Goal: Task Accomplishment & Management: Use online tool/utility

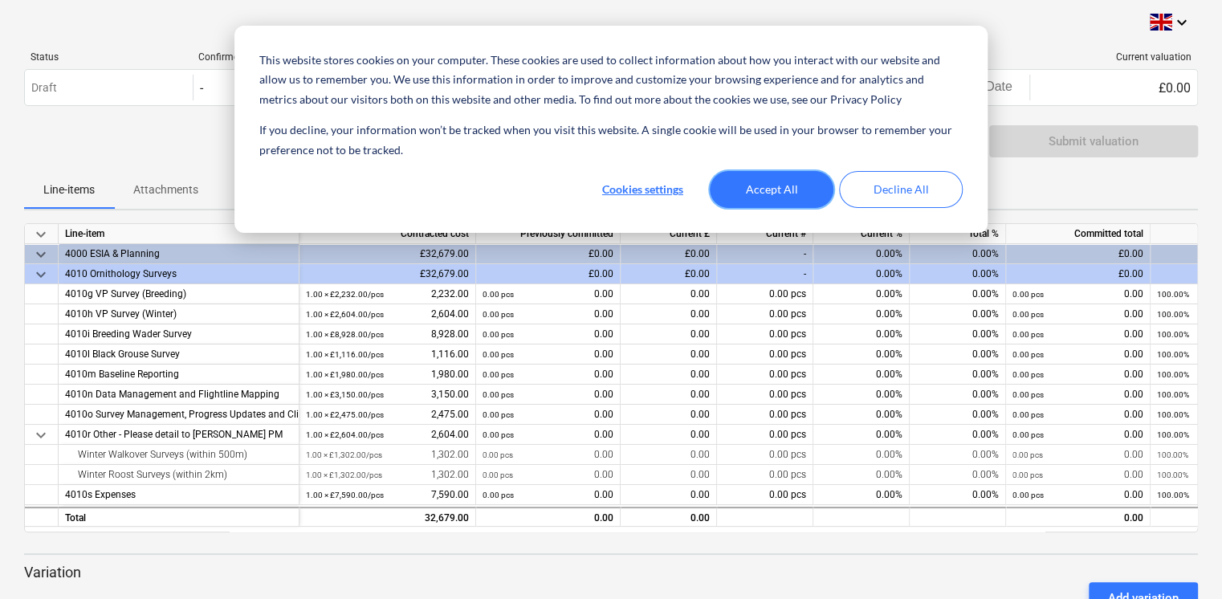
click at [796, 183] on button "Accept All" at bounding box center [772, 189] width 124 height 37
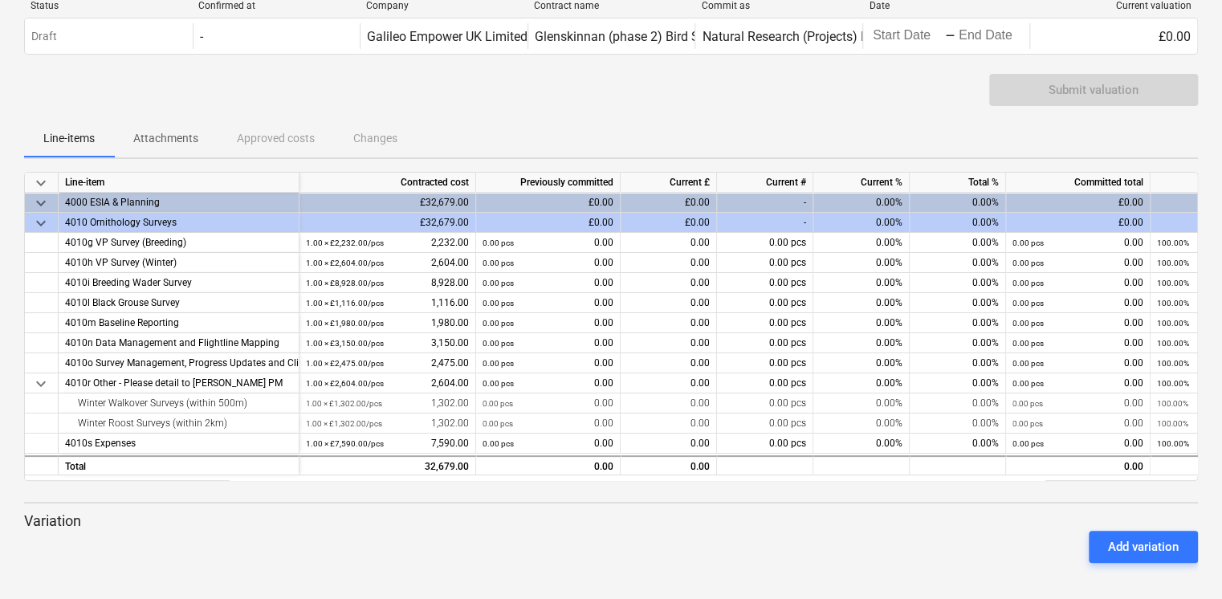
scroll to position [53, 0]
click at [177, 133] on p "Attachments" at bounding box center [165, 136] width 65 height 17
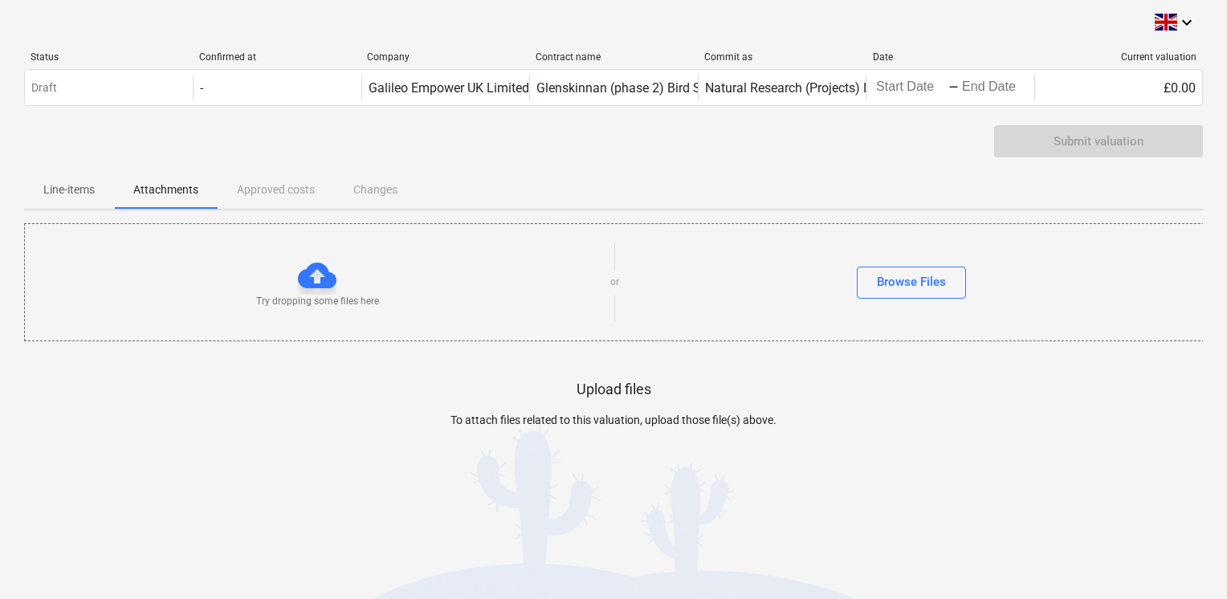
click at [68, 184] on p "Line-items" at bounding box center [68, 189] width 51 height 17
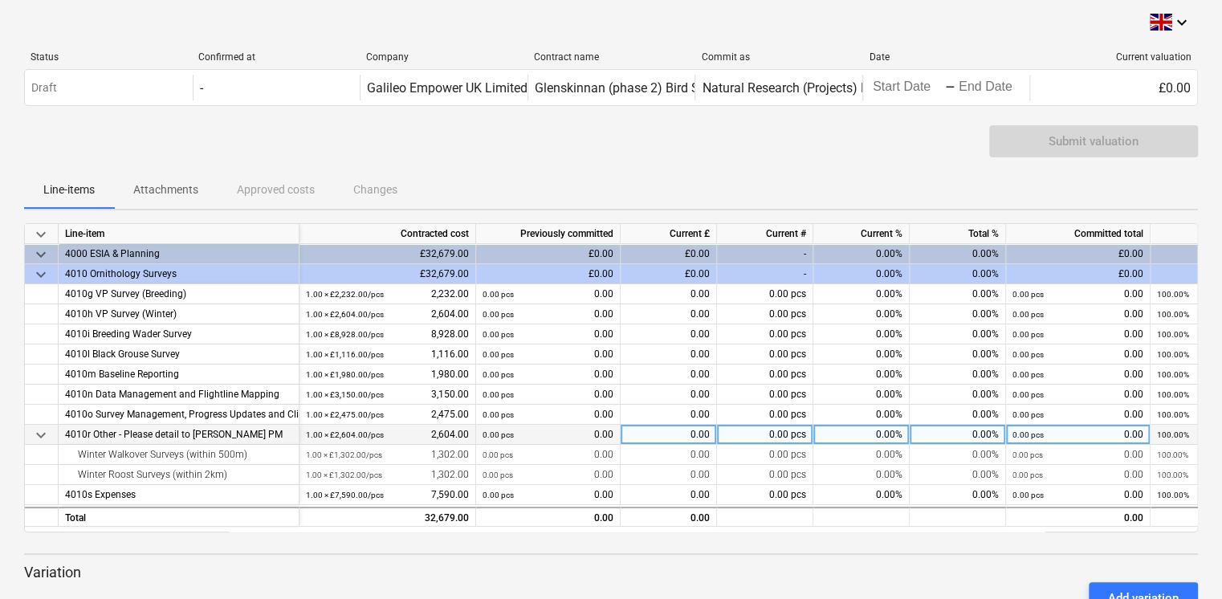
click at [39, 432] on span "keyboard_arrow_down" at bounding box center [40, 435] width 19 height 19
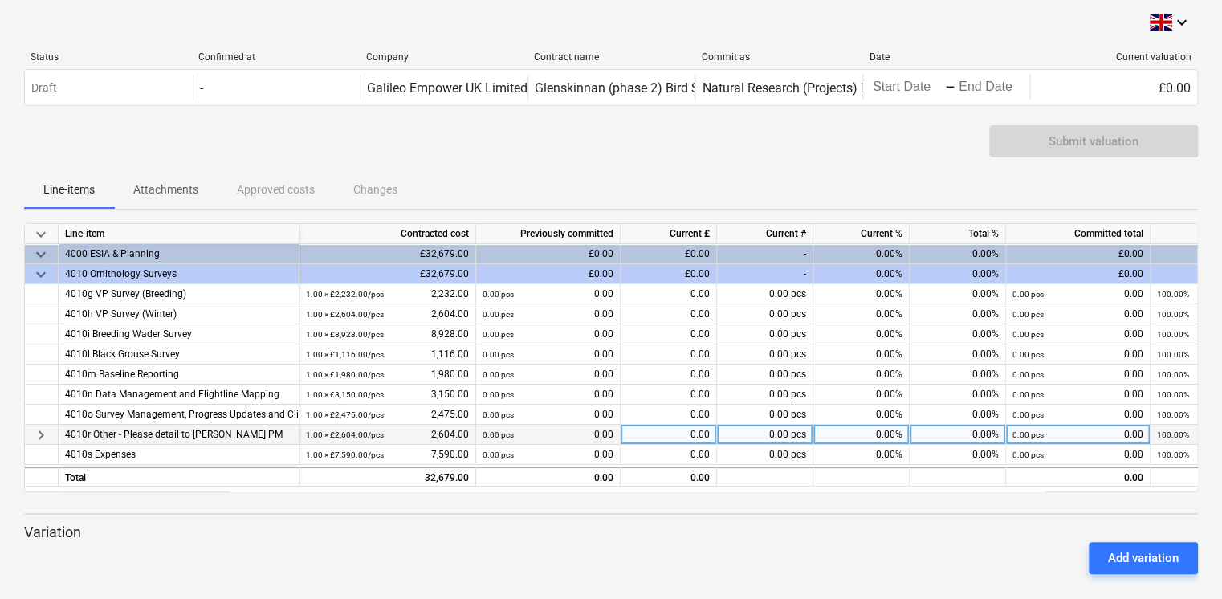
click at [40, 271] on span "keyboard_arrow_down" at bounding box center [40, 274] width 19 height 19
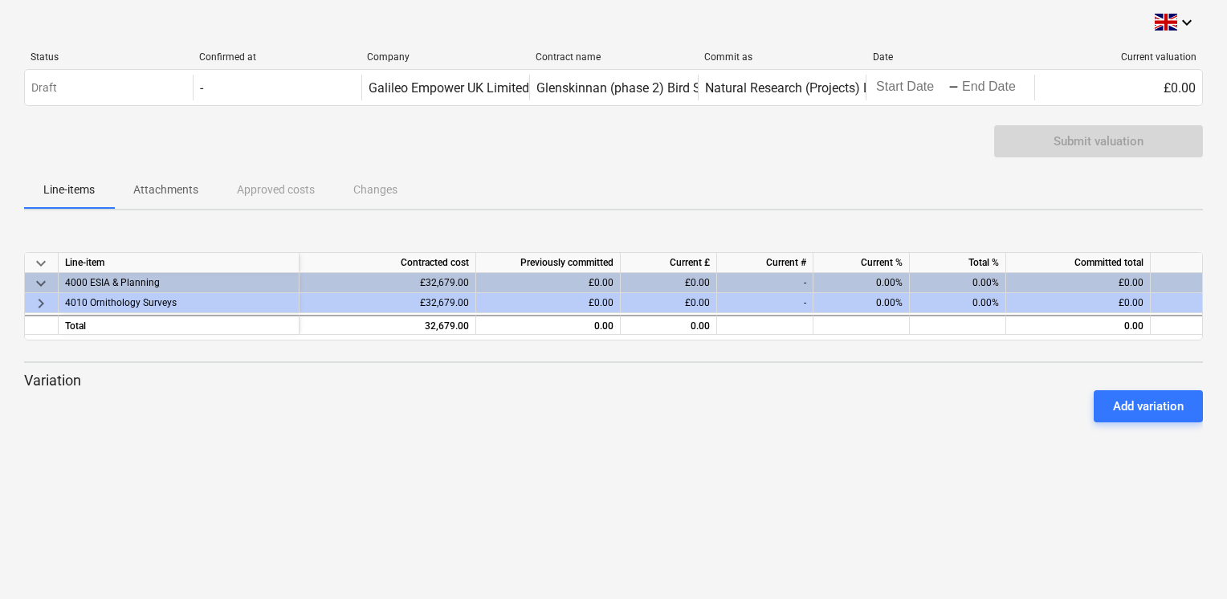
click at [43, 281] on span "keyboard_arrow_down" at bounding box center [40, 283] width 19 height 19
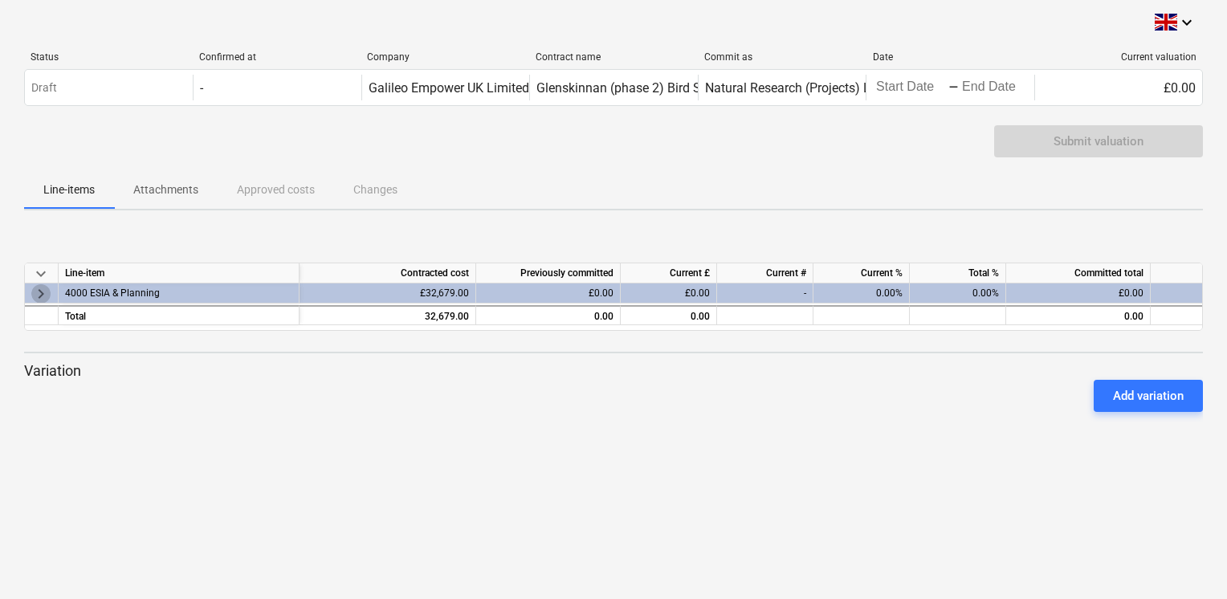
click at [42, 292] on span "keyboard_arrow_right" at bounding box center [40, 292] width 19 height 19
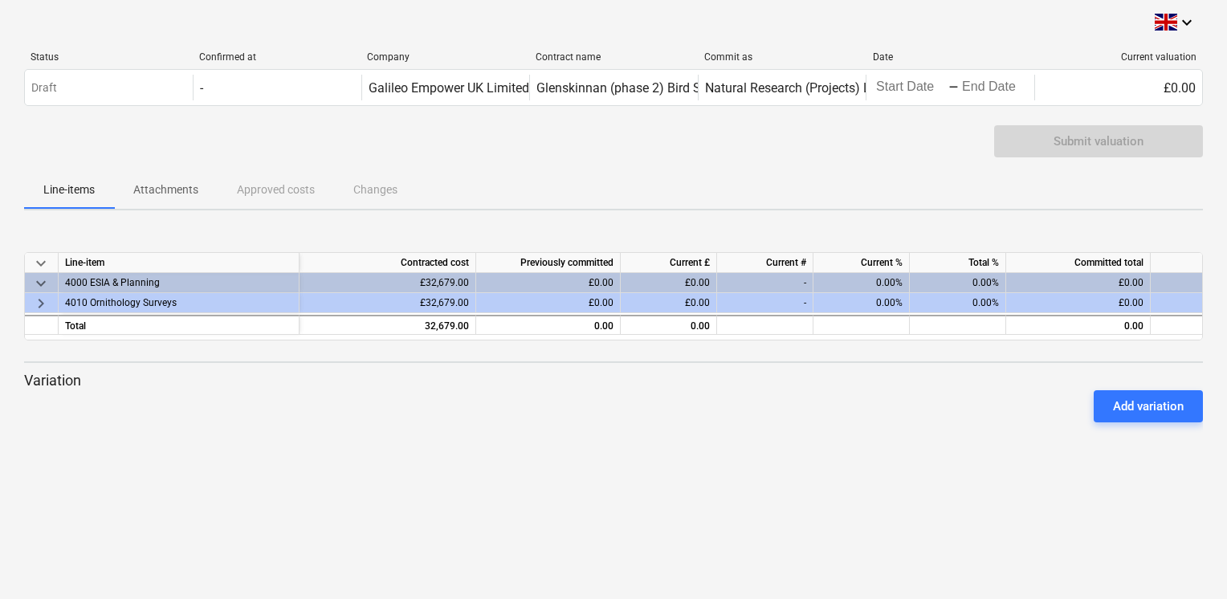
click at [43, 302] on span "keyboard_arrow_right" at bounding box center [40, 303] width 19 height 19
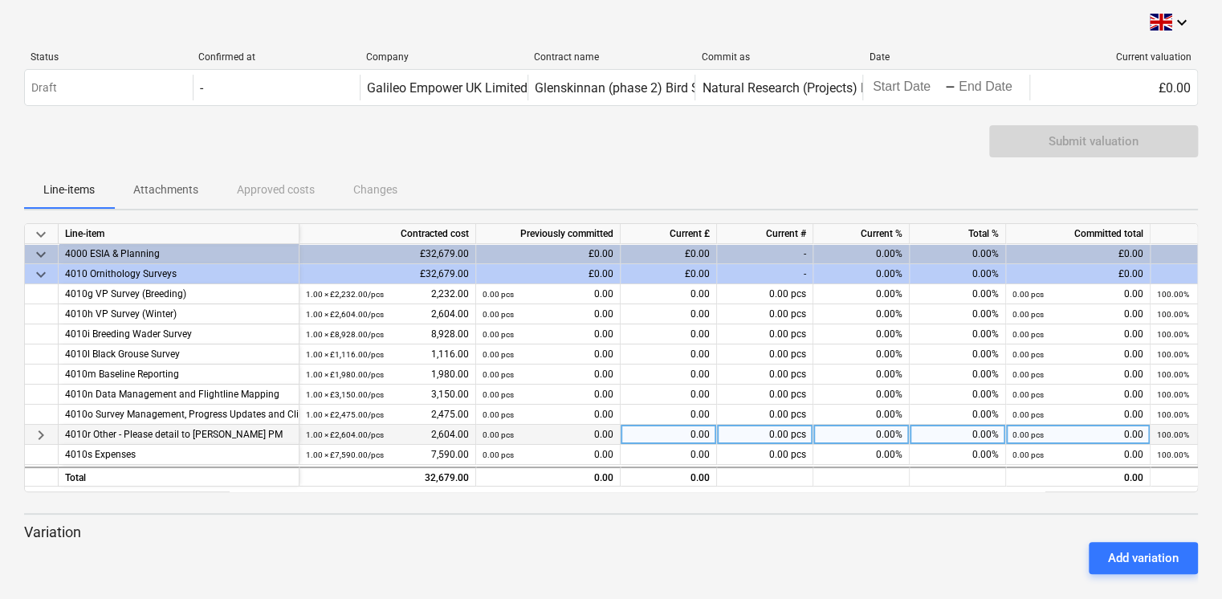
click at [40, 430] on span "keyboard_arrow_right" at bounding box center [40, 435] width 19 height 19
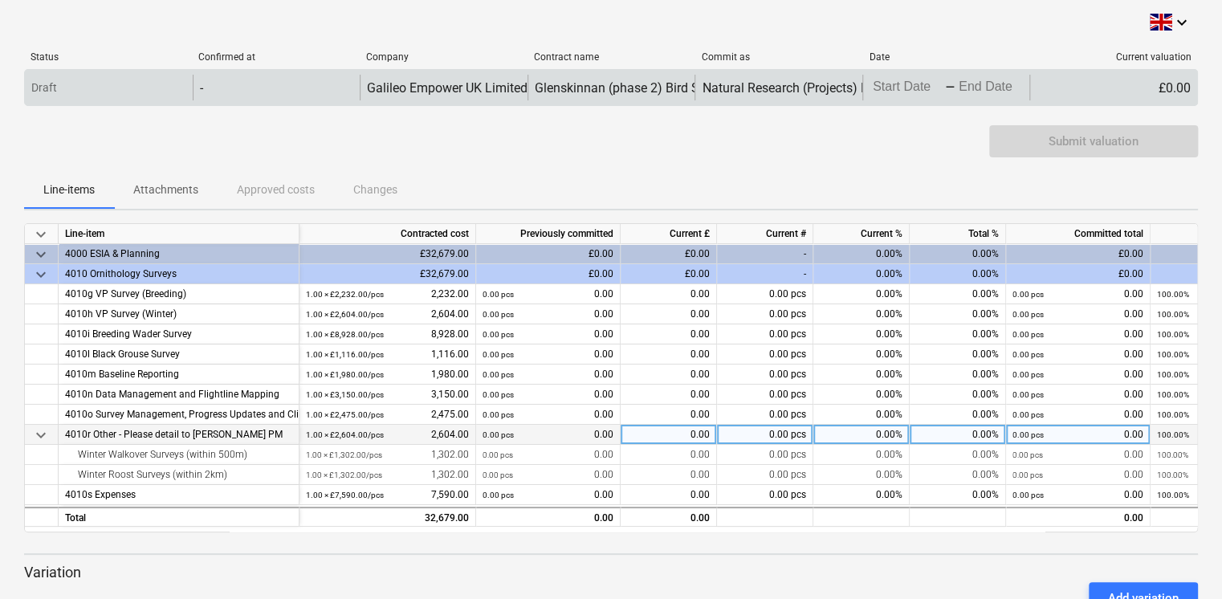
click at [71, 86] on div "Draft" at bounding box center [109, 88] width 168 height 26
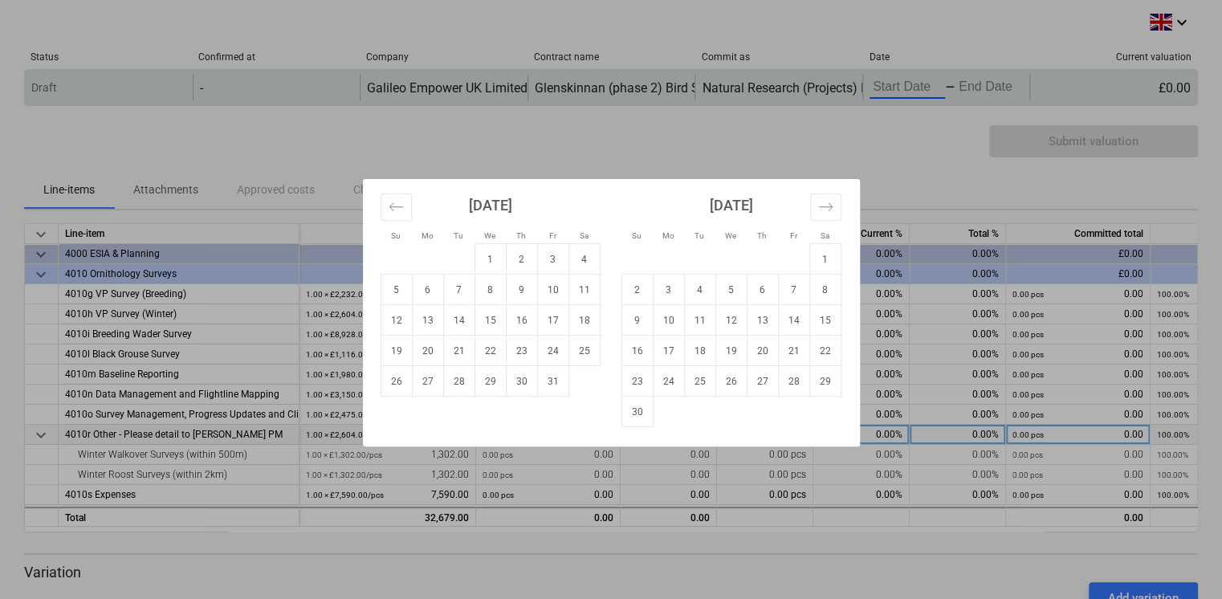
click at [902, 83] on body "This website stores cookies on your computer. These cookies are used to collect…" at bounding box center [611, 299] width 1222 height 599
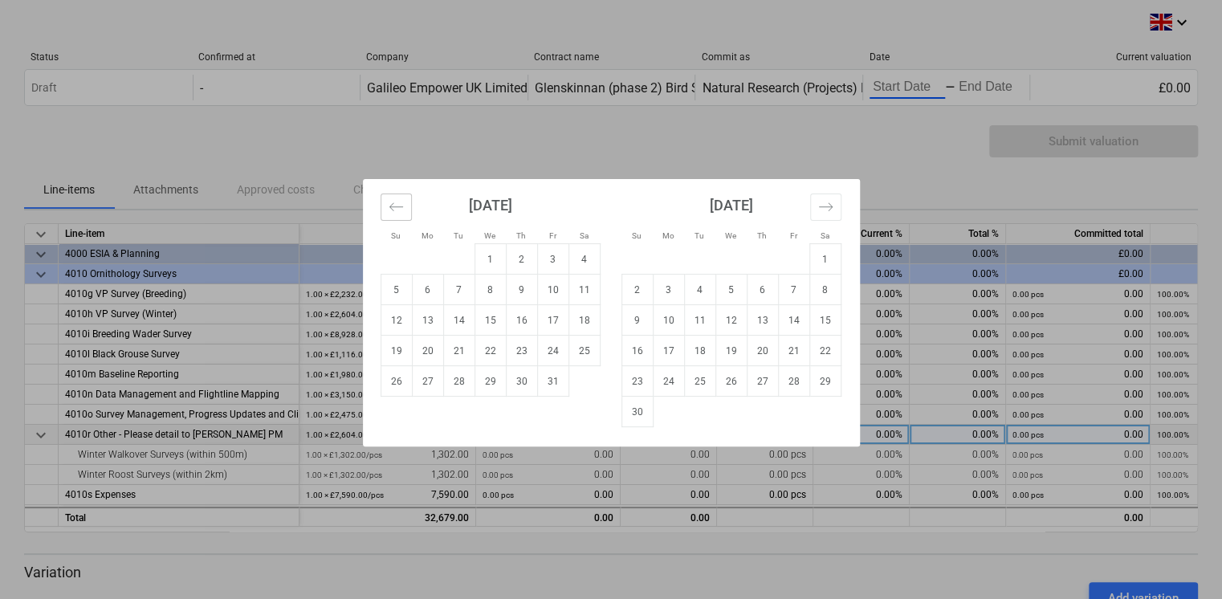
click at [396, 202] on icon "Move backward to switch to the previous month." at bounding box center [396, 206] width 15 height 15
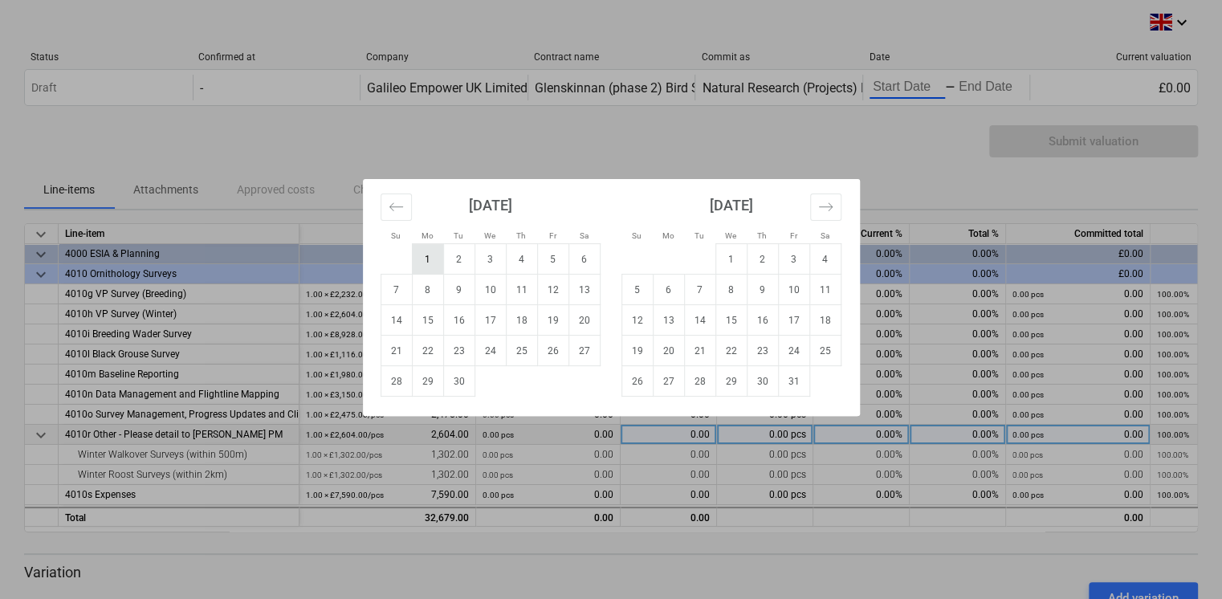
click at [428, 259] on td "1" at bounding box center [427, 259] width 31 height 31
type input "[DATE]"
click at [984, 89] on div "Su Mo Tu We Th Fr Sa Su Mo Tu We Th Fr Sa [DATE] 1 2 3 4 5 6 7 8 9 10 11 12 13 …" at bounding box center [611, 299] width 1222 height 599
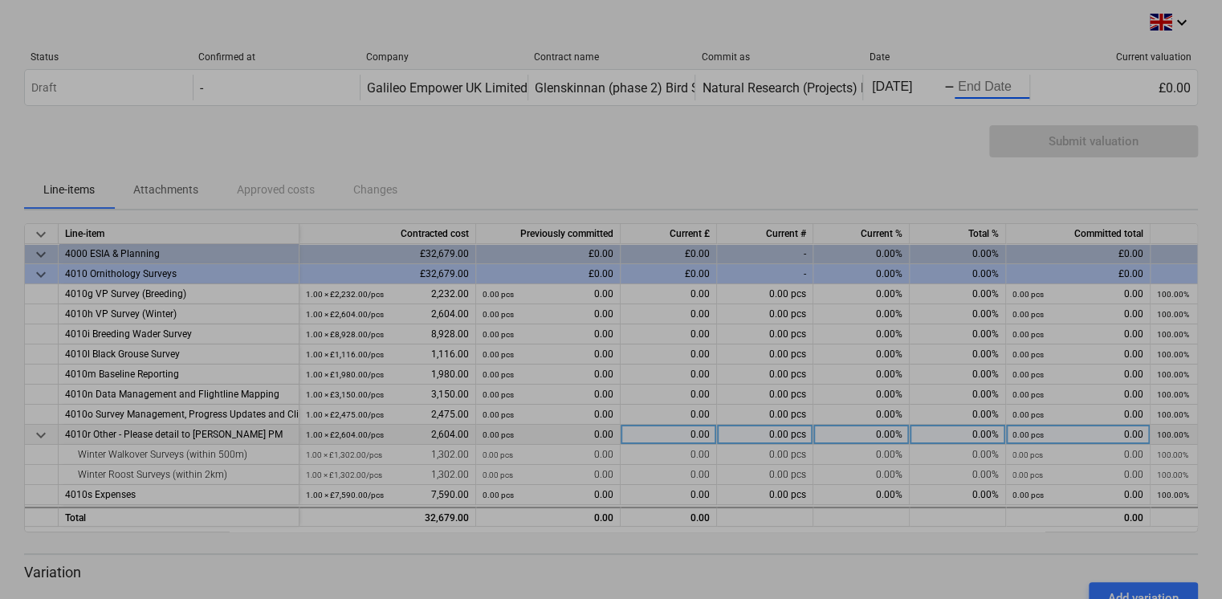
click at [984, 84] on body "This website stores cookies on your computer. These cookies are used to collect…" at bounding box center [611, 299] width 1222 height 599
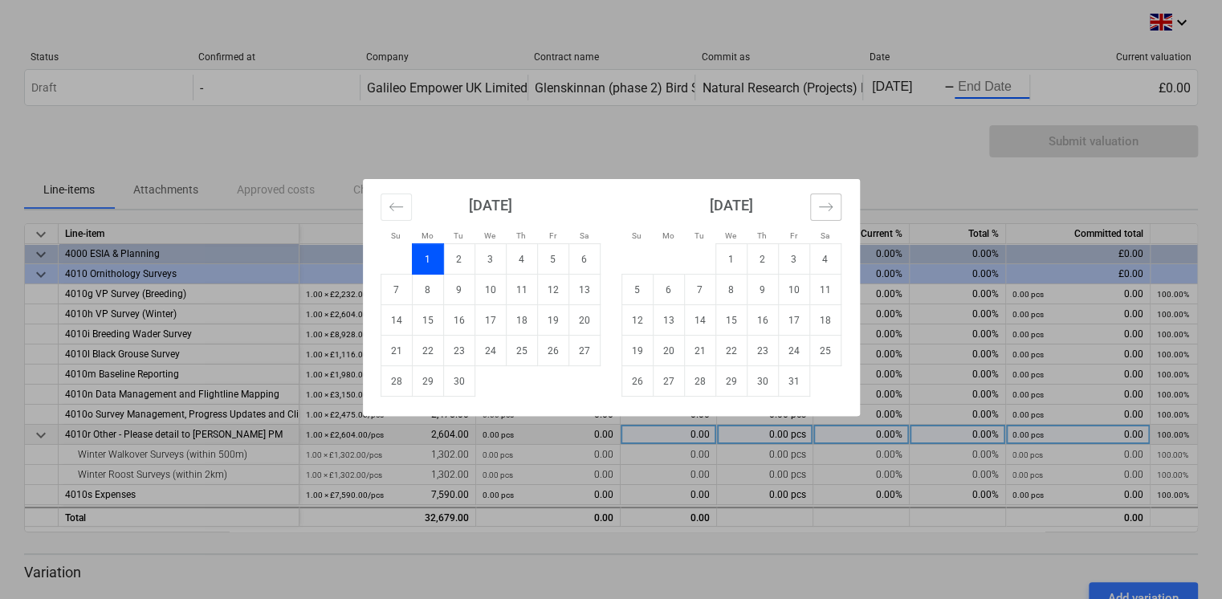
click at [828, 208] on icon "Move forward to switch to the next month." at bounding box center [825, 206] width 15 height 15
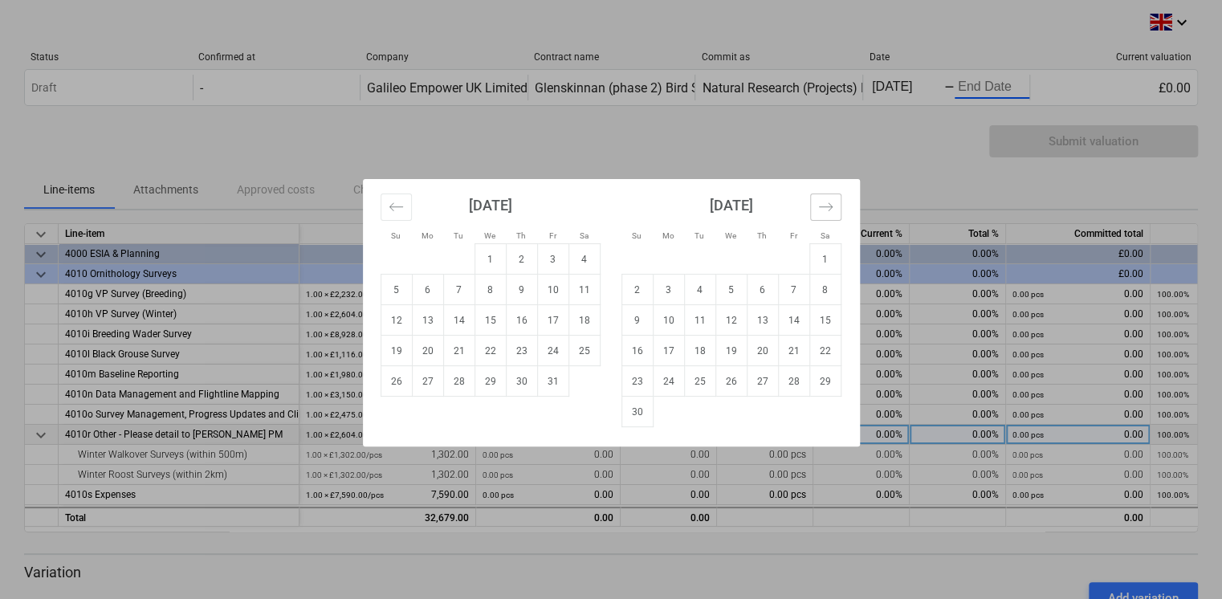
click at [828, 208] on icon "Move forward to switch to the next month." at bounding box center [825, 206] width 15 height 15
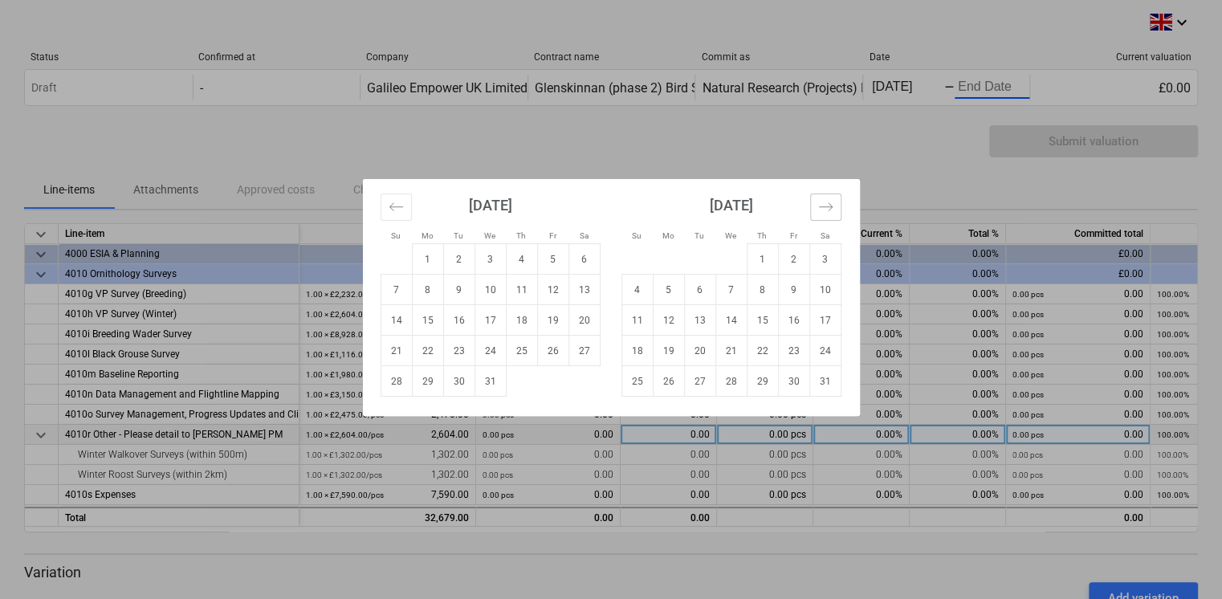
click at [828, 208] on icon "Move forward to switch to the next month." at bounding box center [825, 206] width 15 height 15
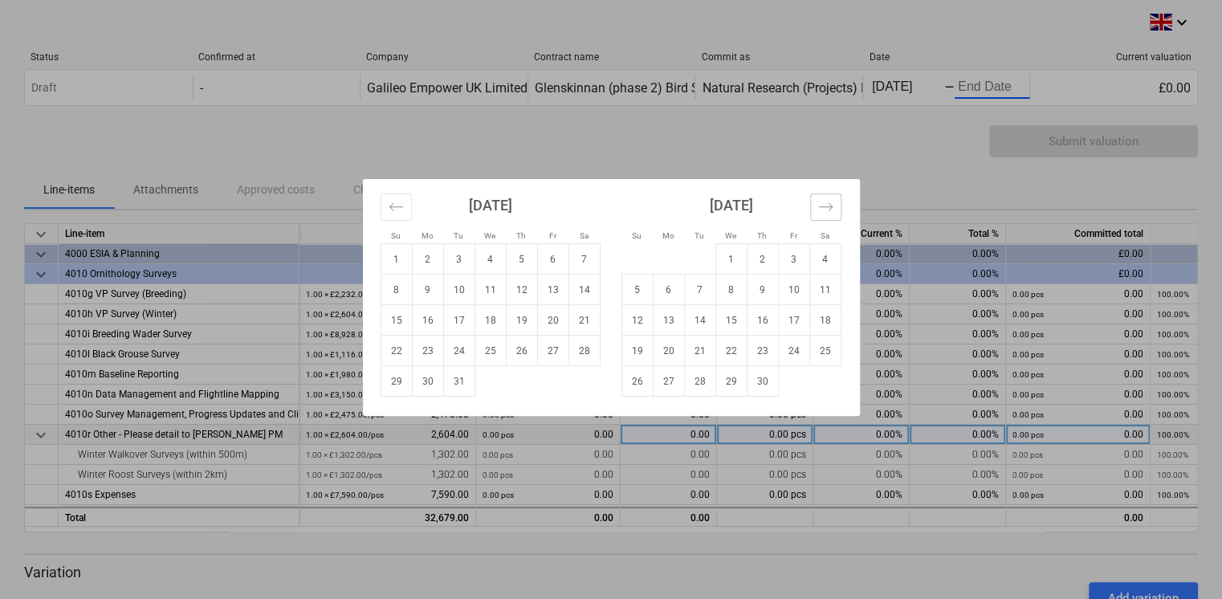
click at [828, 208] on icon "Move forward to switch to the next month." at bounding box center [825, 206] width 15 height 15
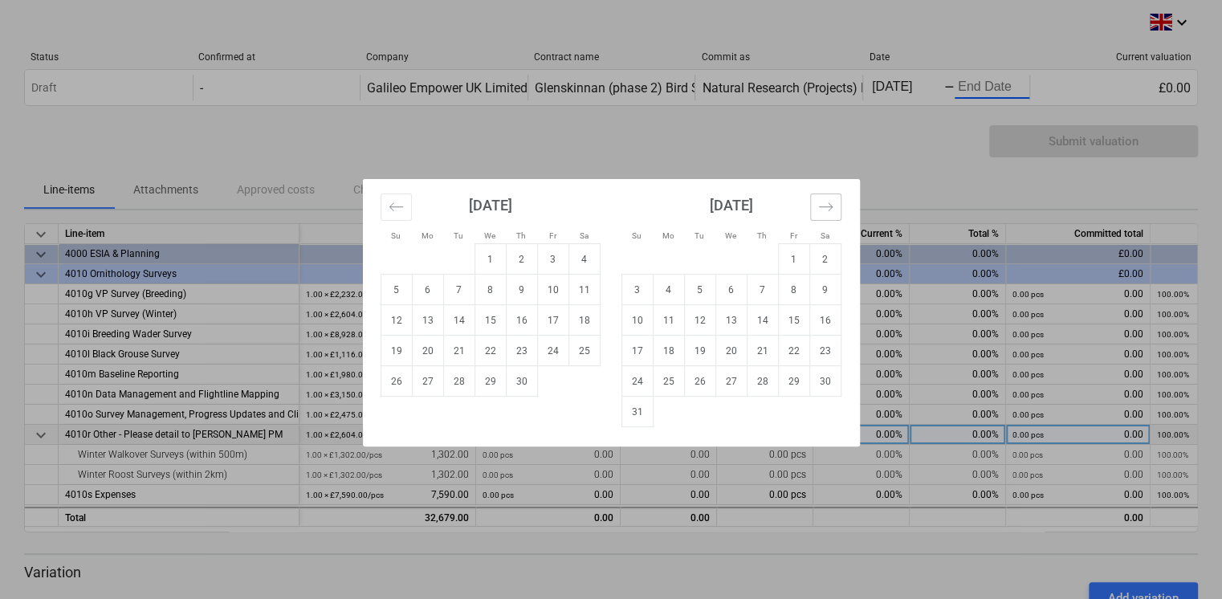
click at [828, 208] on icon "Move forward to switch to the next month." at bounding box center [825, 206] width 15 height 15
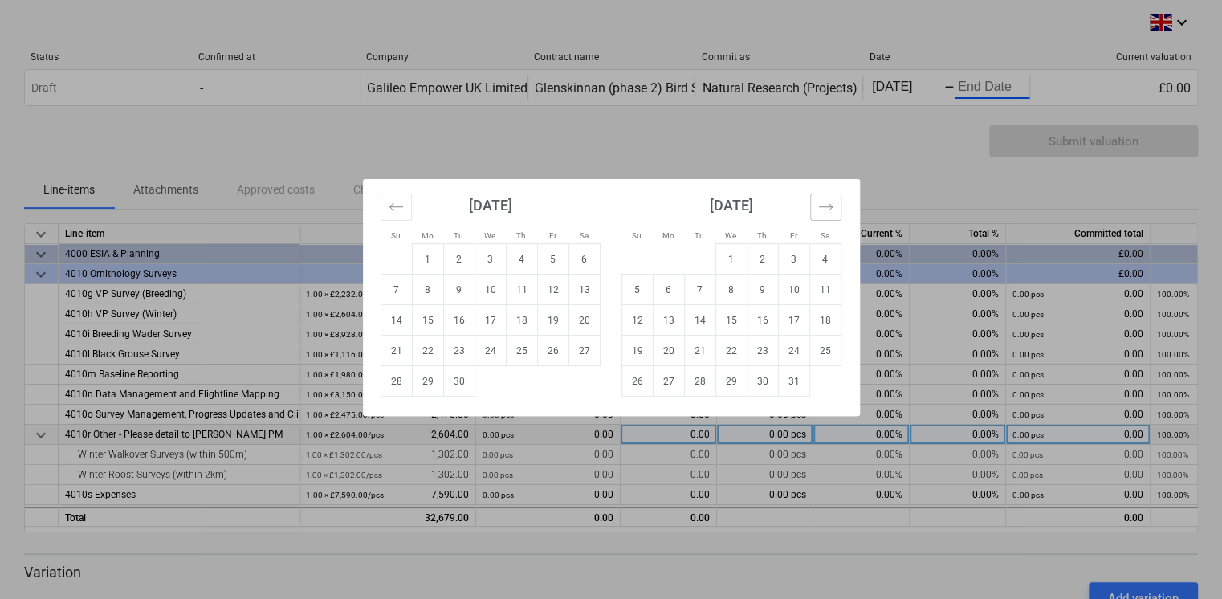
click at [828, 208] on icon "Move forward to switch to the next month." at bounding box center [825, 206] width 15 height 15
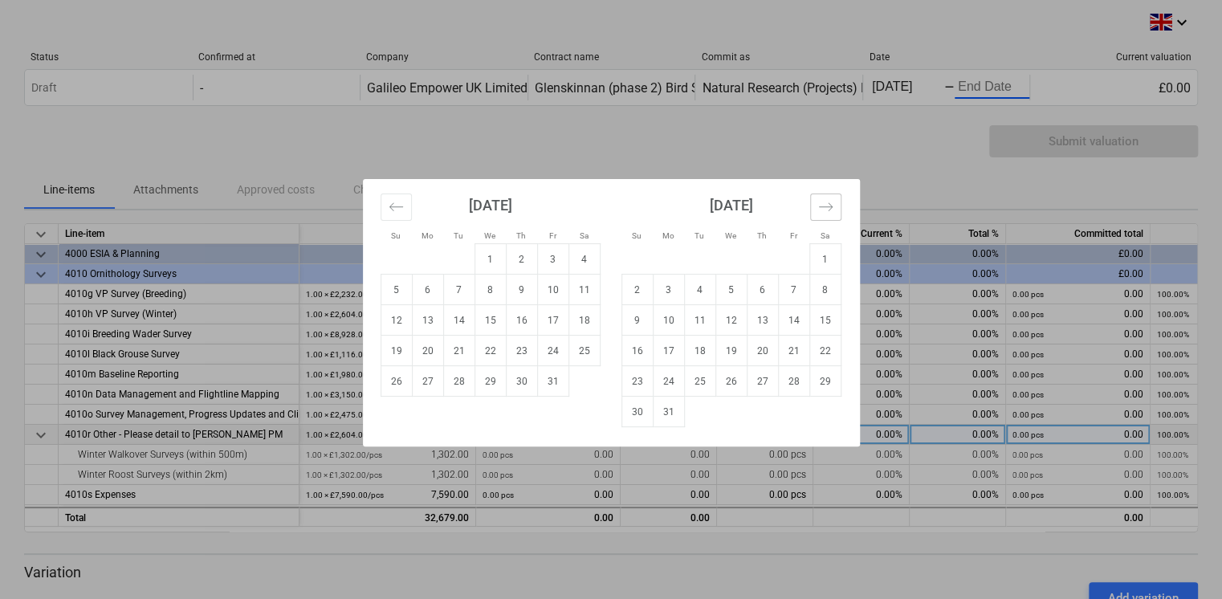
click at [828, 208] on icon "Move forward to switch to the next month." at bounding box center [825, 206] width 15 height 15
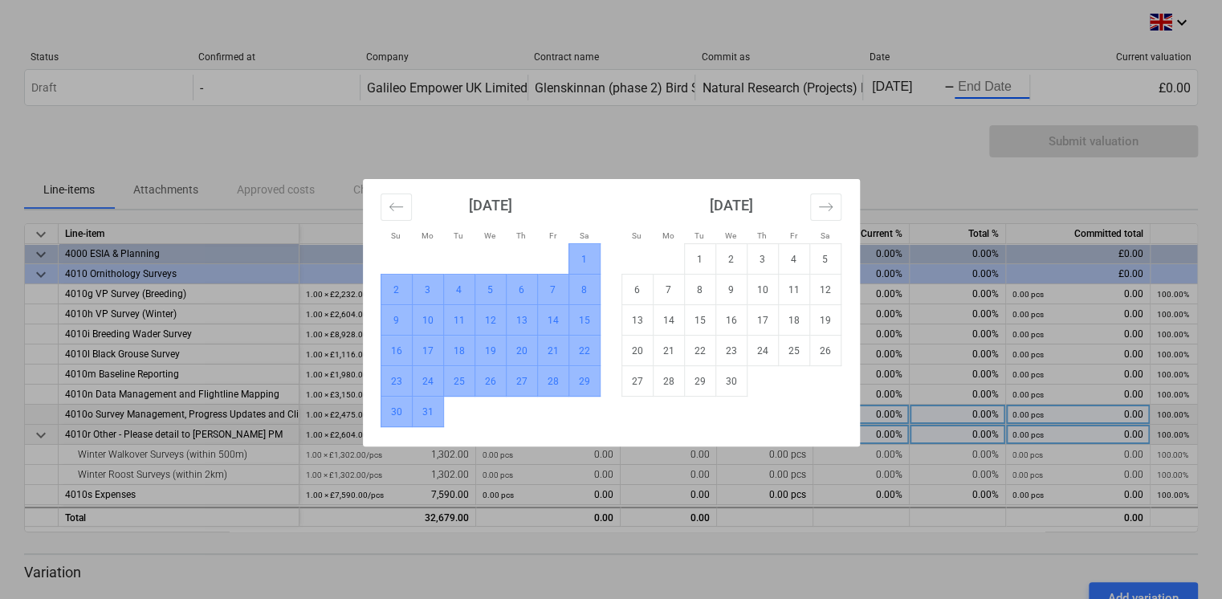
click at [426, 415] on td "31" at bounding box center [427, 412] width 31 height 31
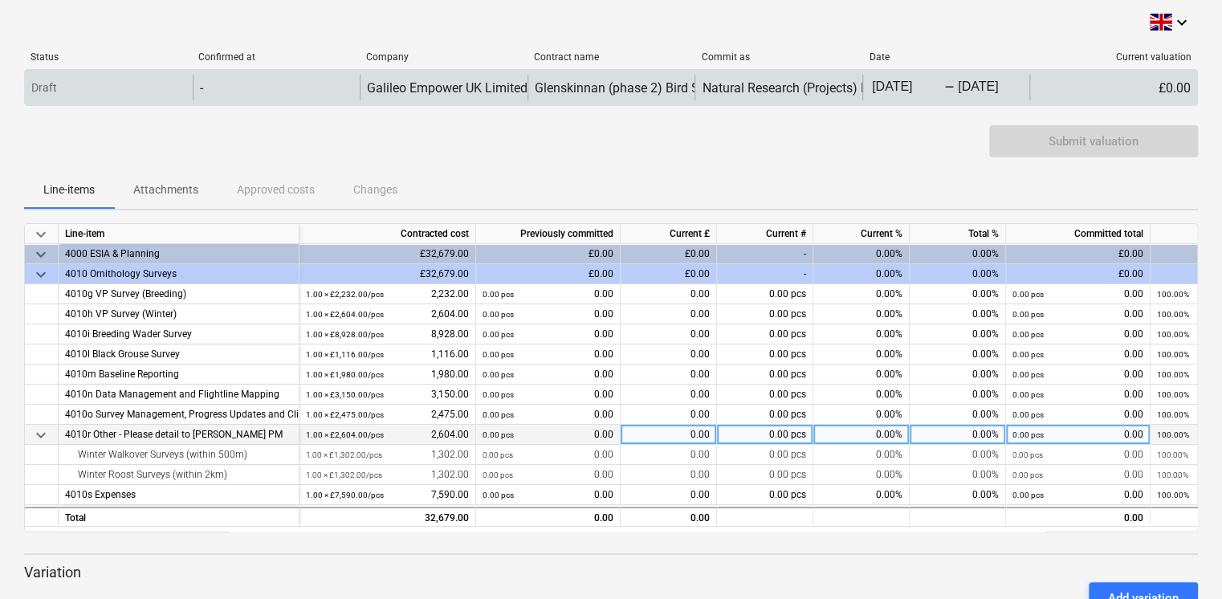
click at [215, 87] on div "-" at bounding box center [277, 88] width 168 height 26
click at [51, 92] on p "Draft" at bounding box center [44, 87] width 26 height 17
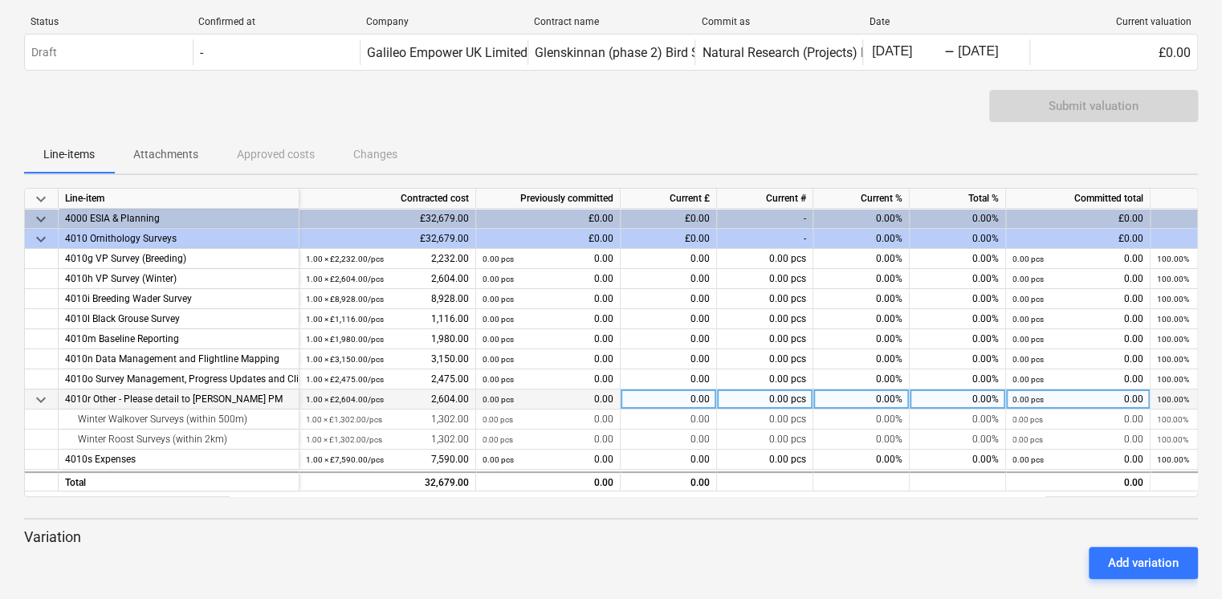
scroll to position [53, 0]
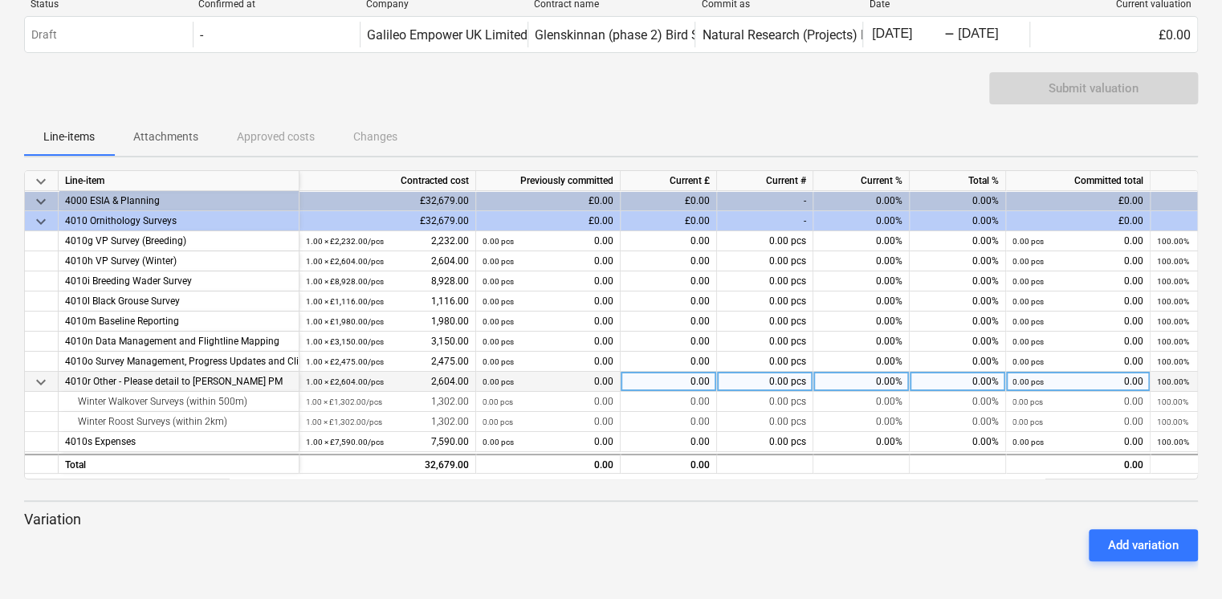
click at [1092, 83] on div "Submit valuation" at bounding box center [1093, 88] width 209 height 32
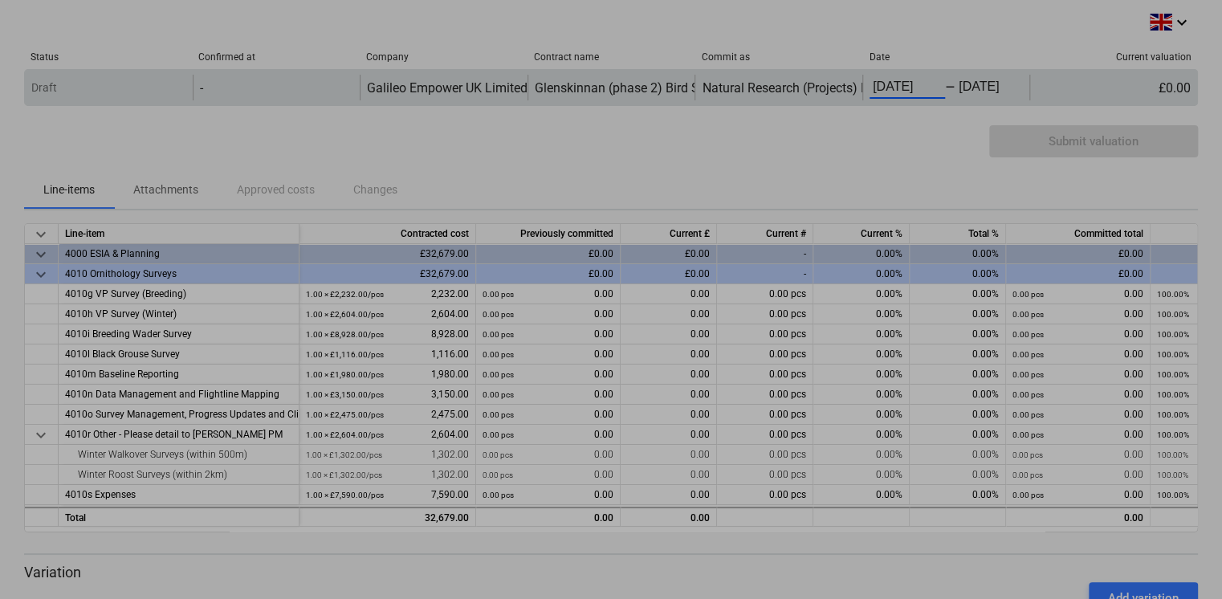
click at [935, 88] on body "keyboard_arrow_down Status Confirmed at Company Contract name Commit as Date Cu…" at bounding box center [611, 299] width 1222 height 599
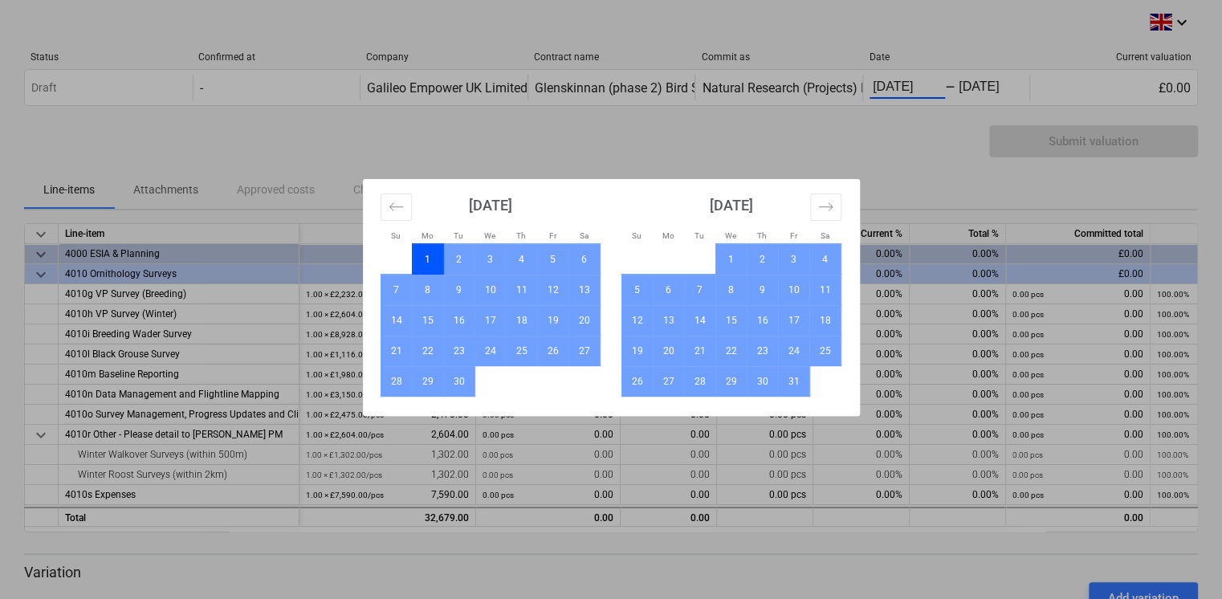
click at [902, 149] on div "Su Mo Tu We Th Fr Sa Su Mo Tu We Th Fr Sa [DATE] 1 2 3 4 5 6 7 8 9 10 11 12 13 …" at bounding box center [611, 299] width 1222 height 599
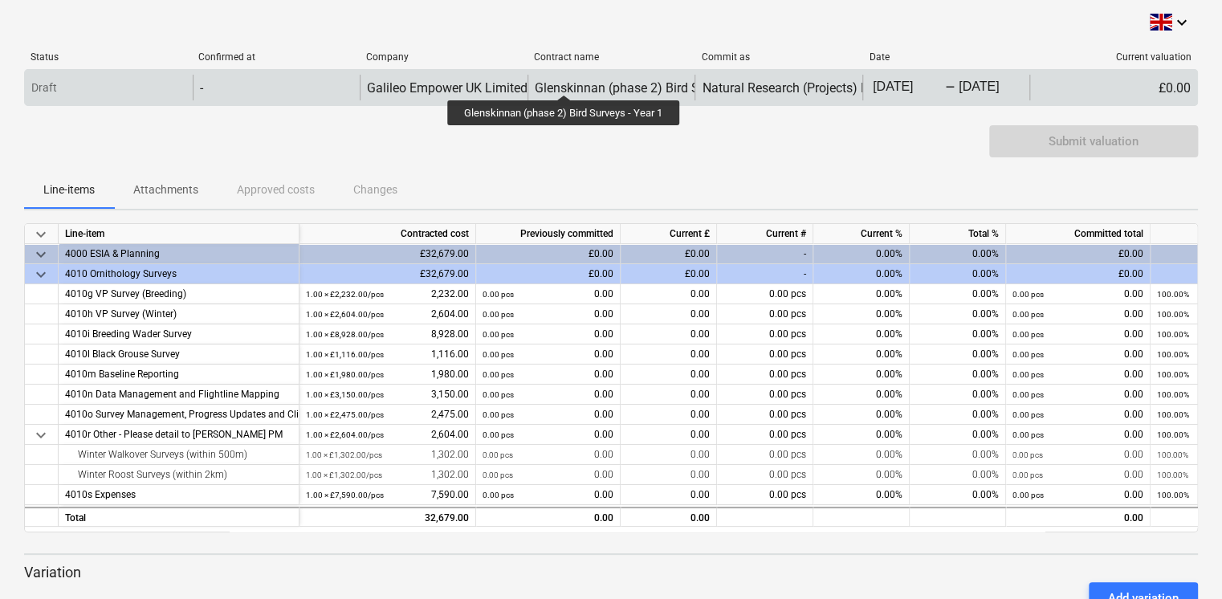
click at [564, 80] on div "Glenskinnan (phase 2) Bird Surveys - Year 1" at bounding box center [658, 87] width 246 height 15
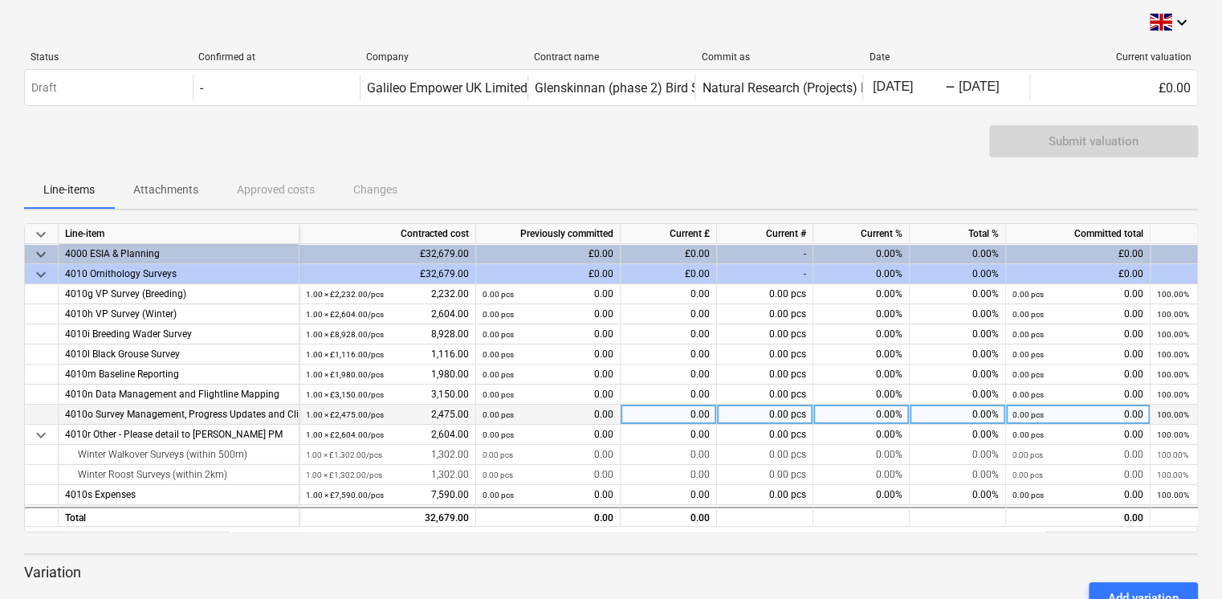
click at [446, 413] on div "1.00 × £2,475.00 / pcs 2,475.00" at bounding box center [387, 415] width 163 height 20
click at [438, 414] on div "1.00 × £2,475.00 / pcs 2,475.00" at bounding box center [387, 415] width 163 height 20
drag, startPoint x: 430, startPoint y: 411, endPoint x: 459, endPoint y: 414, distance: 29.1
click at [459, 414] on div "1.00 × £2,475.00 / pcs 2,475.00" at bounding box center [387, 415] width 163 height 20
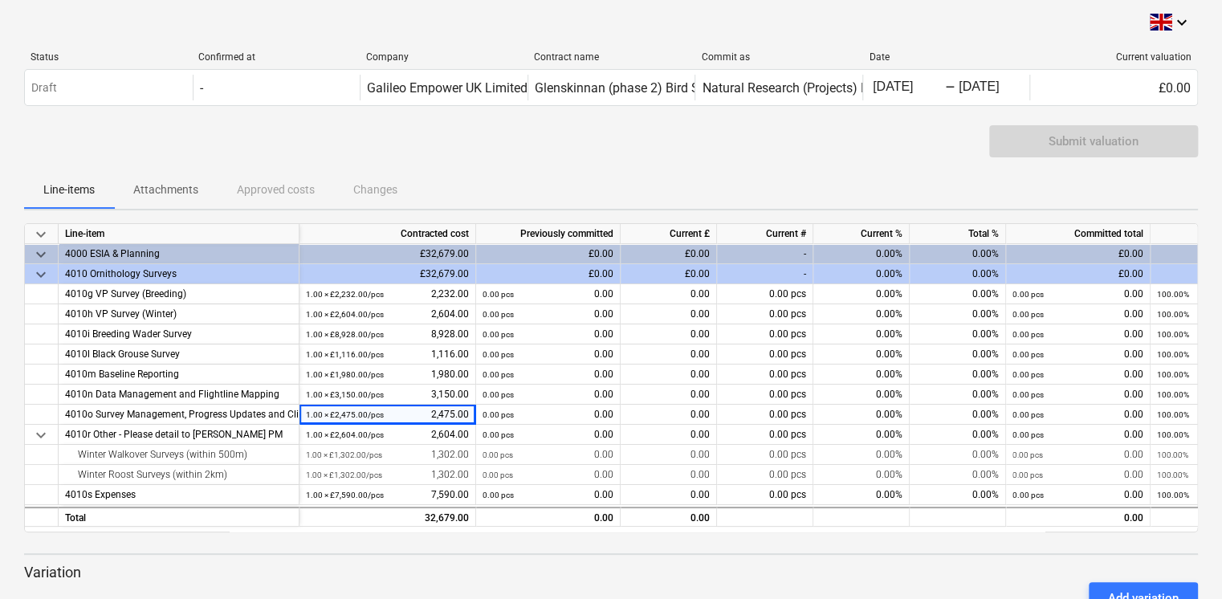
click at [536, 560] on div "keyboard_arrow_down Line-item Contracted cost Previously committed Current £ Cu…" at bounding box center [611, 425] width 1174 height 404
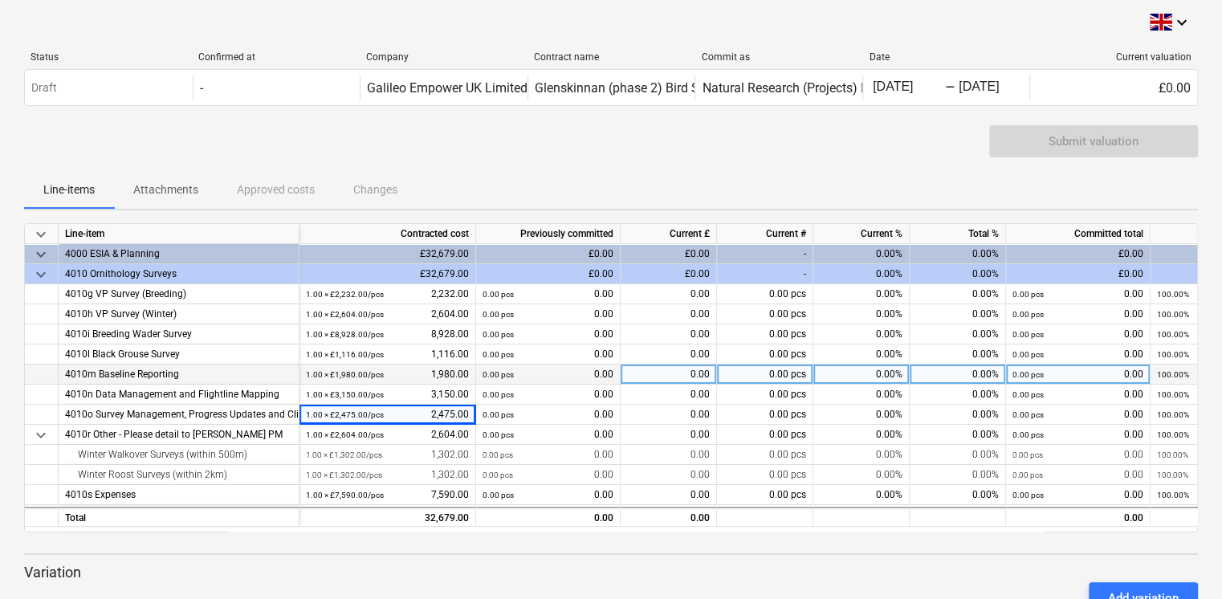
click at [585, 372] on div "0.00 pcs 0.00" at bounding box center [548, 375] width 131 height 20
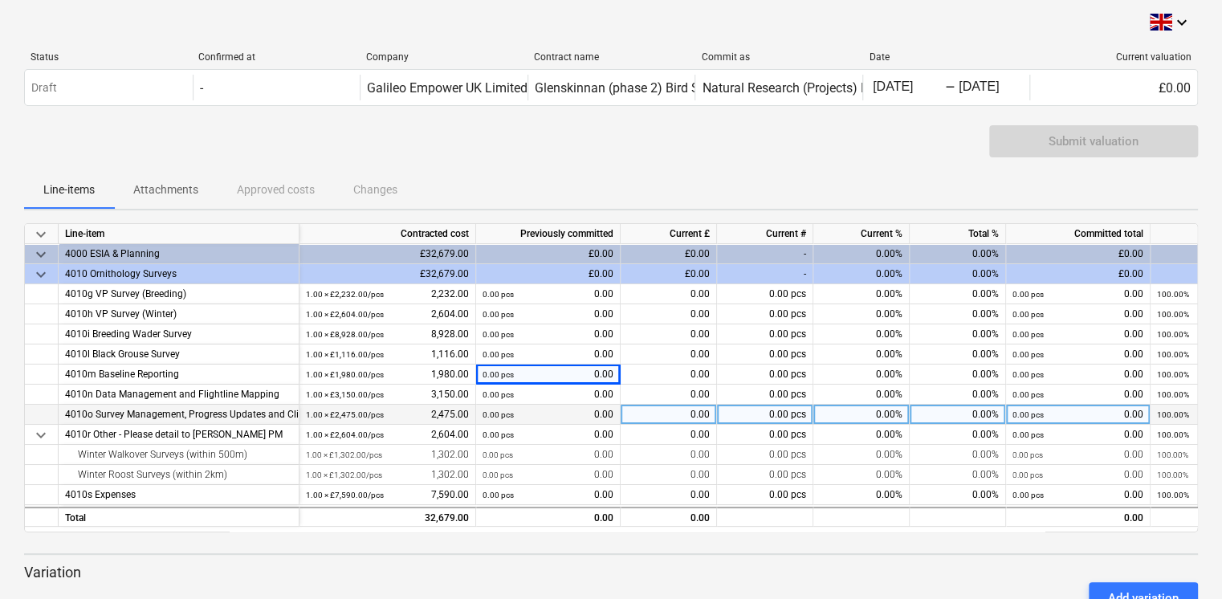
click at [560, 409] on div "0.00 pcs 0.00" at bounding box center [548, 415] width 131 height 20
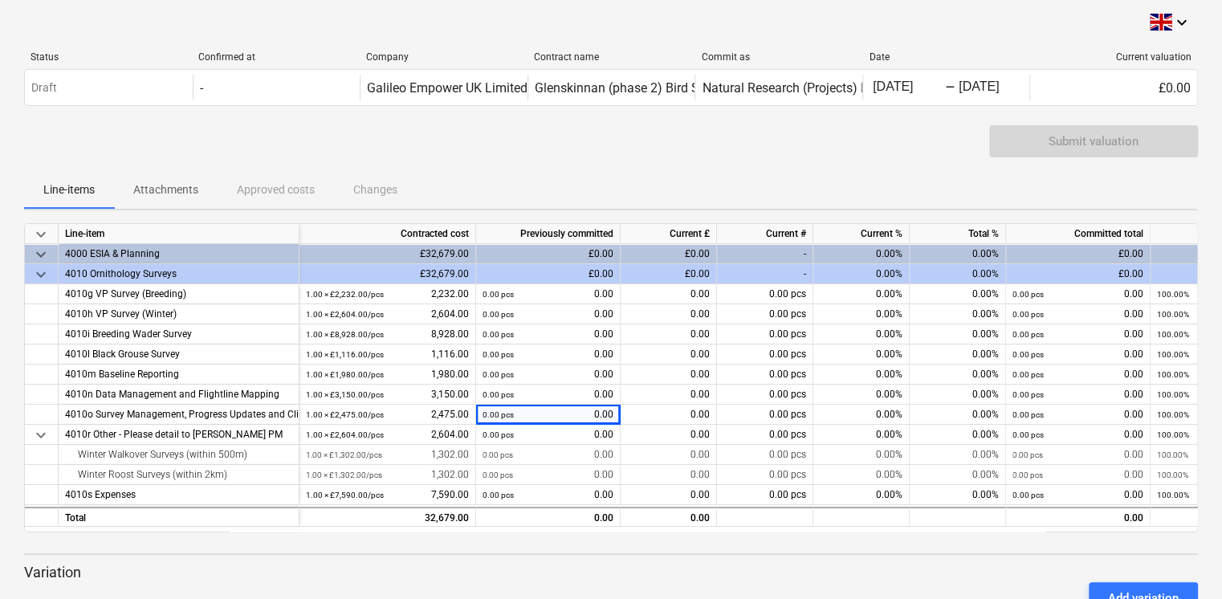
click at [878, 549] on div "keyboard_arrow_down Line-item Contracted cost Previously committed Current £ Cu…" at bounding box center [611, 425] width 1174 height 404
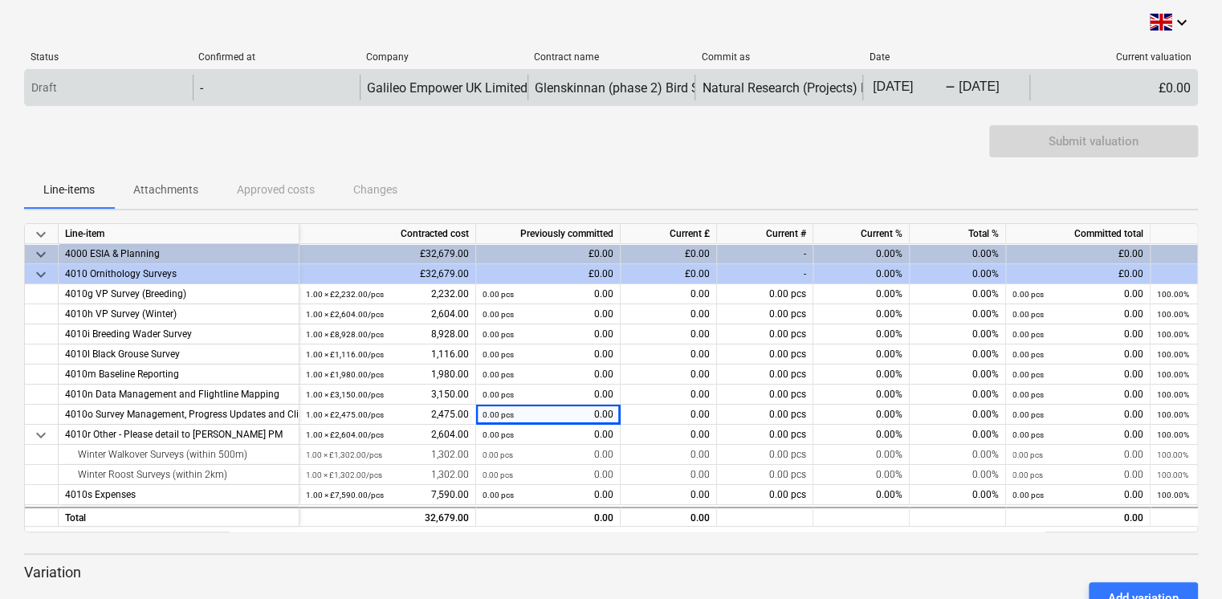
click at [969, 88] on body "keyboard_arrow_down Status Confirmed at Company Contract name Commit as Date Cu…" at bounding box center [611, 299] width 1222 height 599
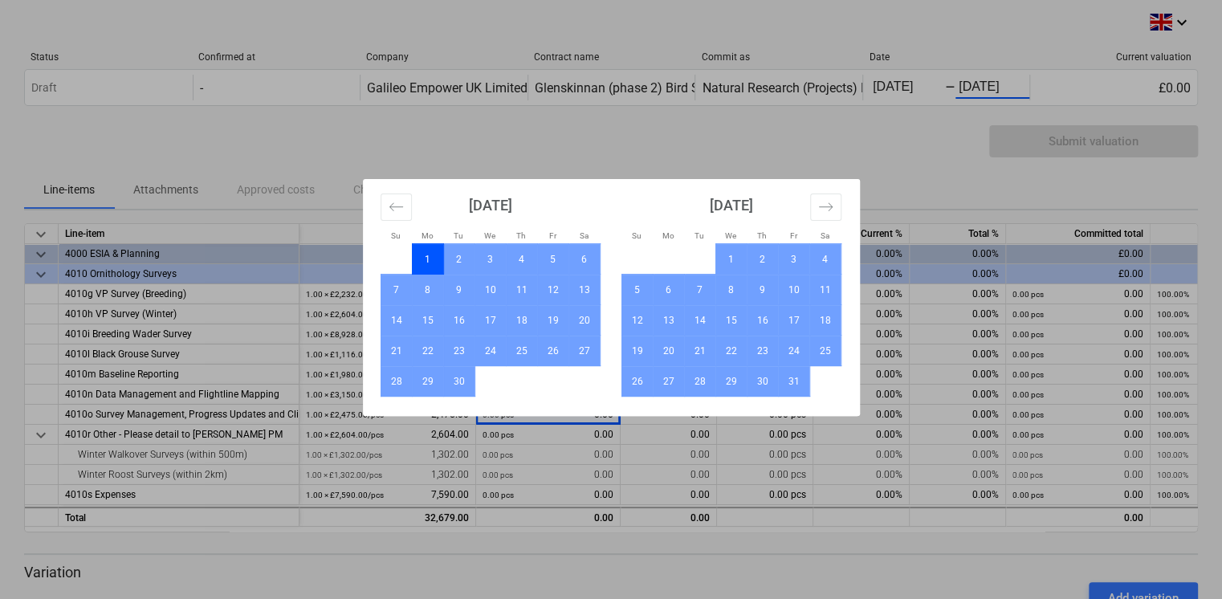
click at [929, 140] on div "Su Mo Tu We Th Fr Sa Su Mo Tu We Th Fr Sa [DATE] 1 2 3 4 5 6 7 8 9 10 11 12 13 …" at bounding box center [611, 299] width 1222 height 599
